Goal: Book appointment/travel/reservation

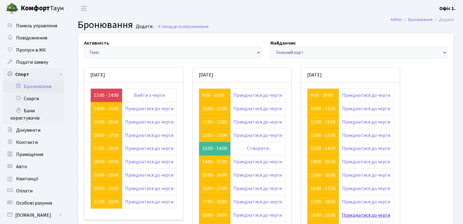
scroll to position [61, 0]
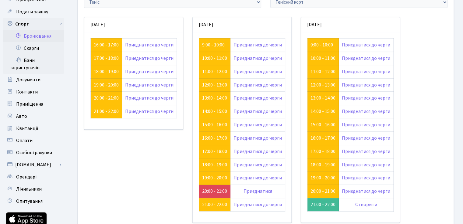
scroll to position [61, 0]
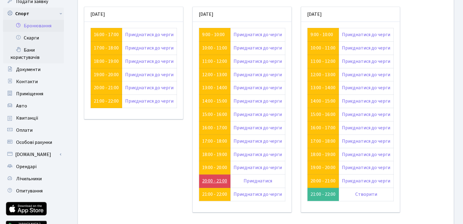
click at [211, 182] on link "20:00 - 21:00" at bounding box center [214, 181] width 25 height 7
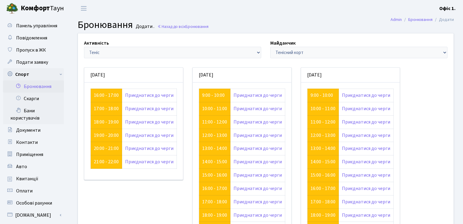
scroll to position [61, 0]
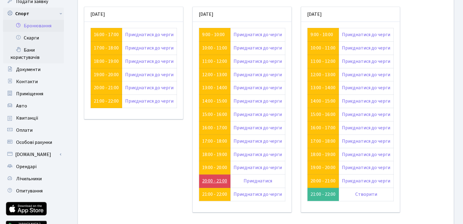
click at [218, 178] on link "20:00 - 21:00" at bounding box center [214, 181] width 25 height 7
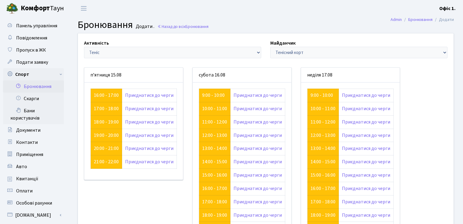
scroll to position [61, 0]
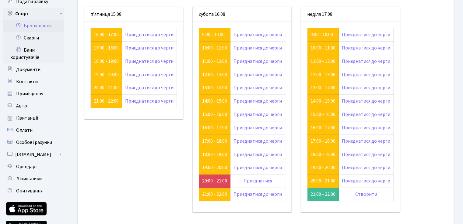
click at [208, 181] on link "20:00 - 21:00" at bounding box center [214, 181] width 25 height 7
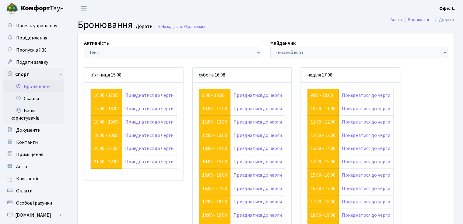
click at [104, 47] on label "Активність" at bounding box center [96, 43] width 25 height 7
